Goal: Information Seeking & Learning: Learn about a topic

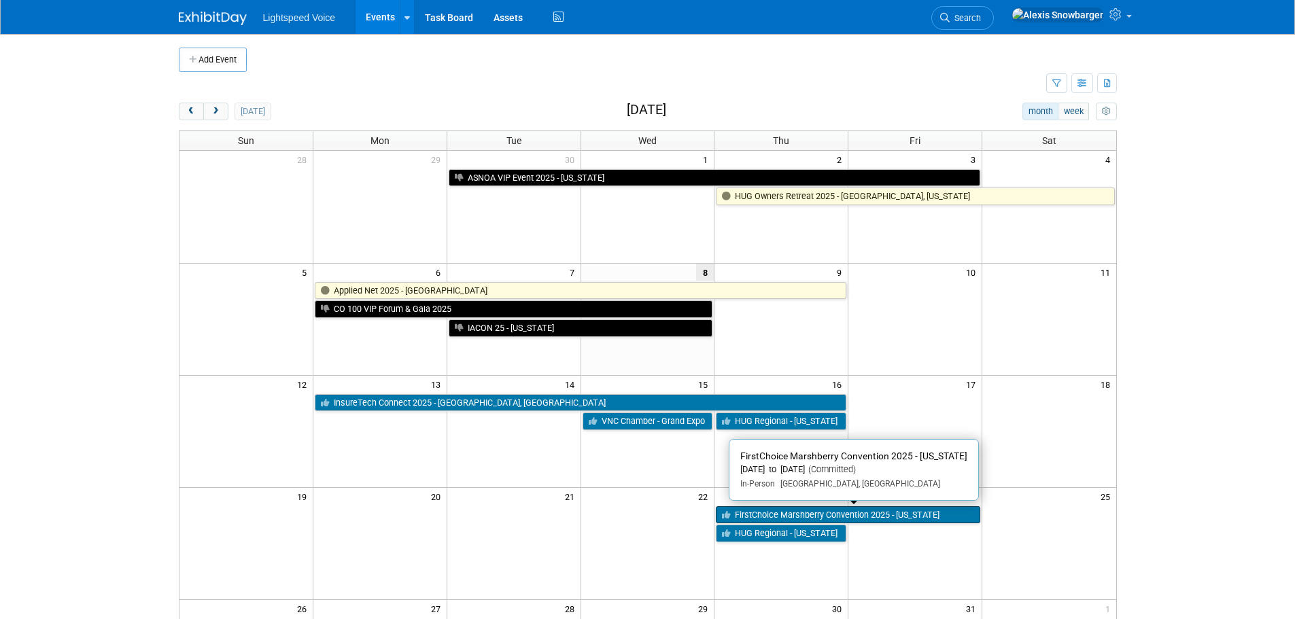
click at [762, 516] on link "FirstChoice Marshberry Convention 2025 - [US_STATE]" at bounding box center [848, 516] width 264 height 18
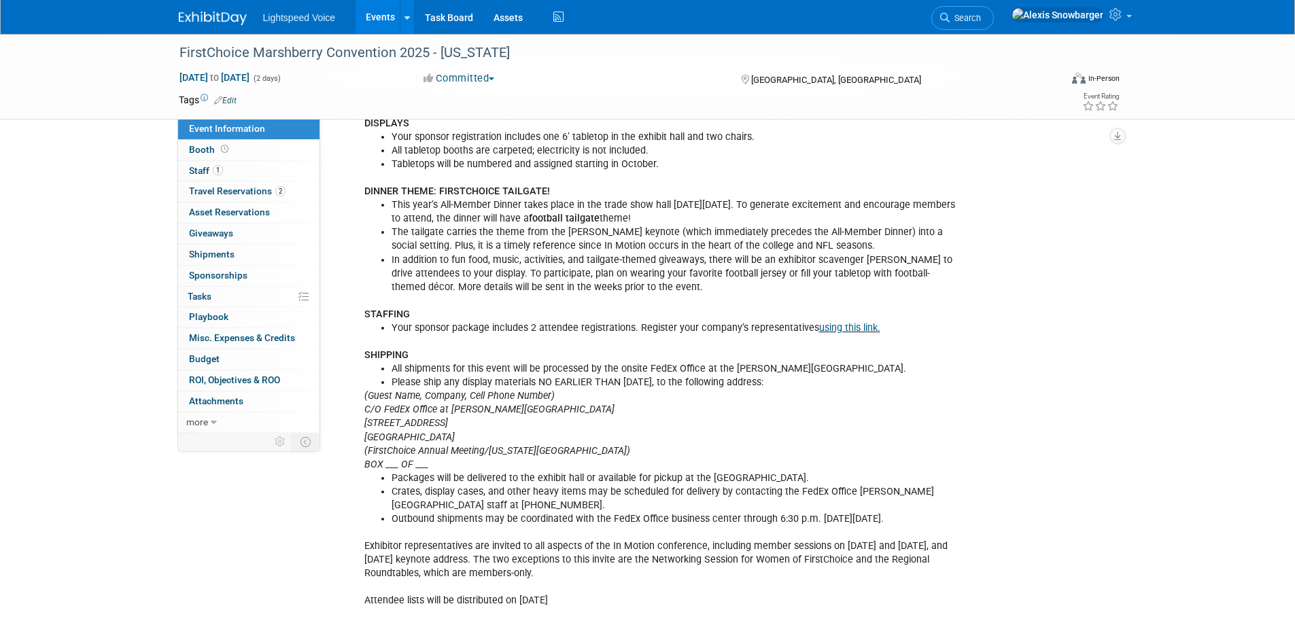
scroll to position [612, 0]
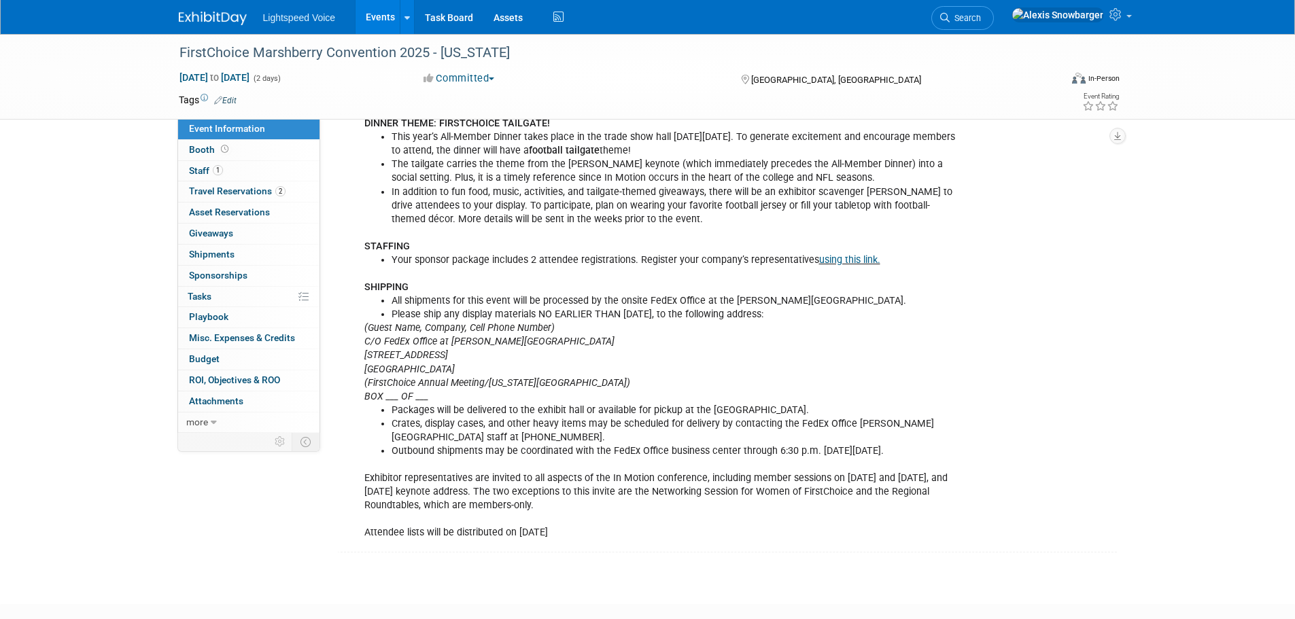
drag, startPoint x: 466, startPoint y: 294, endPoint x: 812, endPoint y: 305, distance: 346.2
click at [812, 305] on ul "All shipments for this event will be processed by the onsite FedEx Office at th…" at bounding box center [661, 307] width 595 height 27
drag, startPoint x: 691, startPoint y: 307, endPoint x: 528, endPoint y: 311, distance: 163.2
click at [689, 308] on li "Please ship any display materials NO EARLIER THAN [DATE], to the following addr…" at bounding box center [676, 315] width 568 height 14
click at [417, 314] on li "Please ship any display materials NO EARLIER THAN [DATE], to the following addr…" at bounding box center [676, 315] width 568 height 14
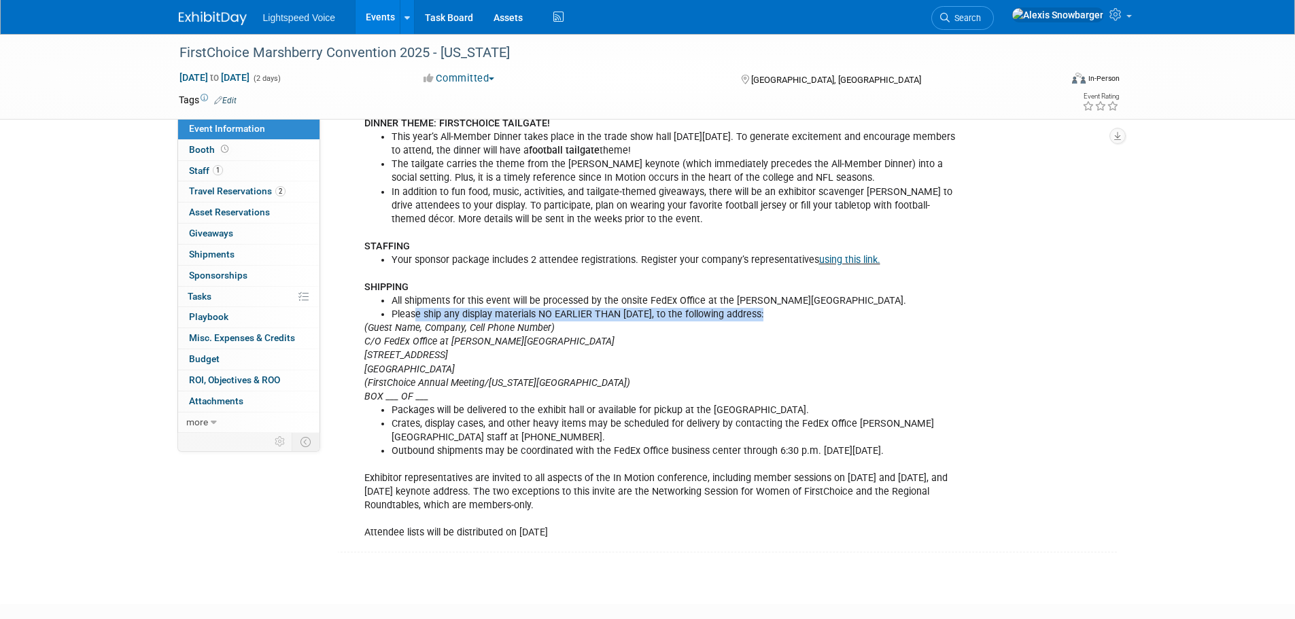
drag, startPoint x: 417, startPoint y: 314, endPoint x: 762, endPoint y: 317, distance: 345.4
click at [762, 317] on li "Please ship any display materials NO EARLIER THAN [DATE], to the following addr…" at bounding box center [676, 315] width 568 height 14
drag, startPoint x: 761, startPoint y: 316, endPoint x: 1004, endPoint y: 428, distance: 268.0
click at [763, 316] on li "Please ship any display materials NO EARLIER THAN [DATE], to the following addr…" at bounding box center [676, 315] width 568 height 14
click at [849, 348] on div "Attendee Registration Opens: [DATE] Booth Assigned: Starting [DATE] (if applica…" at bounding box center [661, 246] width 613 height 600
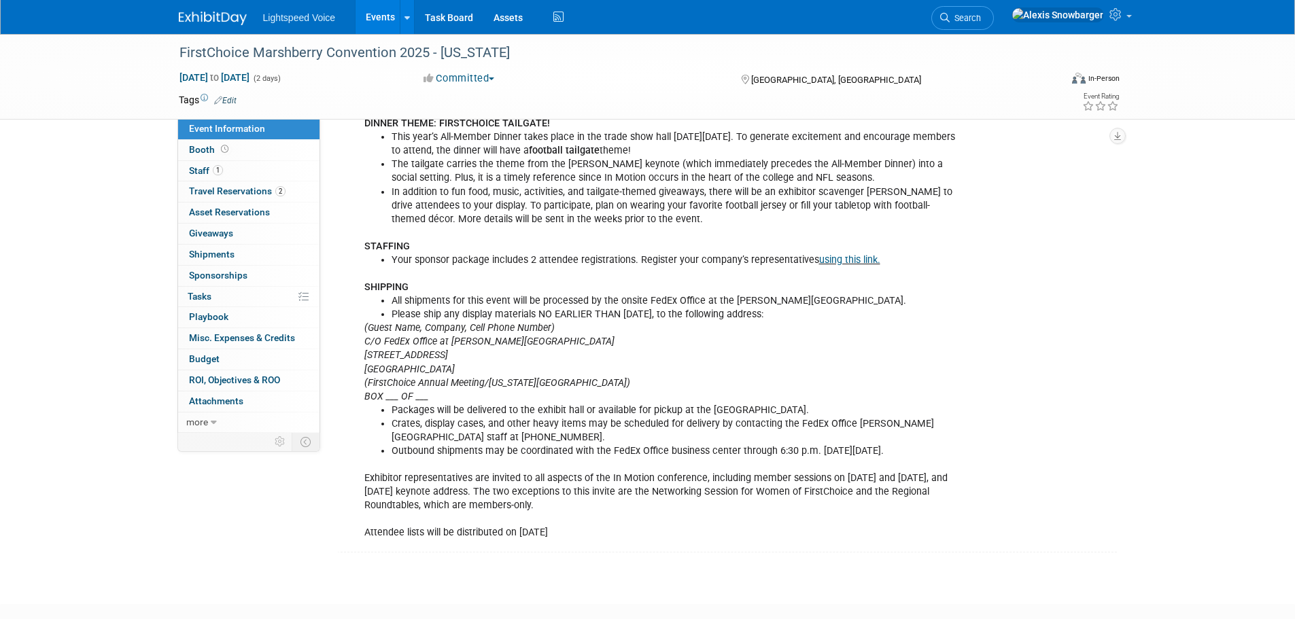
click at [950, 369] on div "Attendee Registration Opens: [DATE] Booth Assigned: Starting [DATE] (if applica…" at bounding box center [661, 246] width 613 height 600
